Goal: Check status

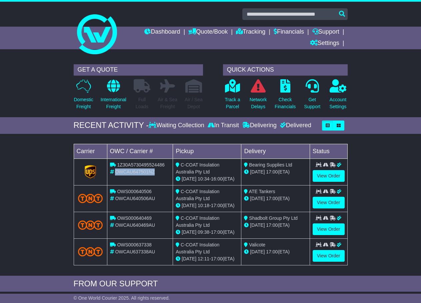
drag, startPoint x: 157, startPoint y: 172, endPoint x: 115, endPoint y: 171, distance: 42.0
click at [115, 171] on div "OWCAU647501NZ" at bounding box center [140, 172] width 60 height 7
drag, startPoint x: 119, startPoint y: 173, endPoint x: 329, endPoint y: 177, distance: 210.0
click at [329, 177] on link "View Order" at bounding box center [329, 176] width 32 height 12
